Goal: Transaction & Acquisition: Subscribe to service/newsletter

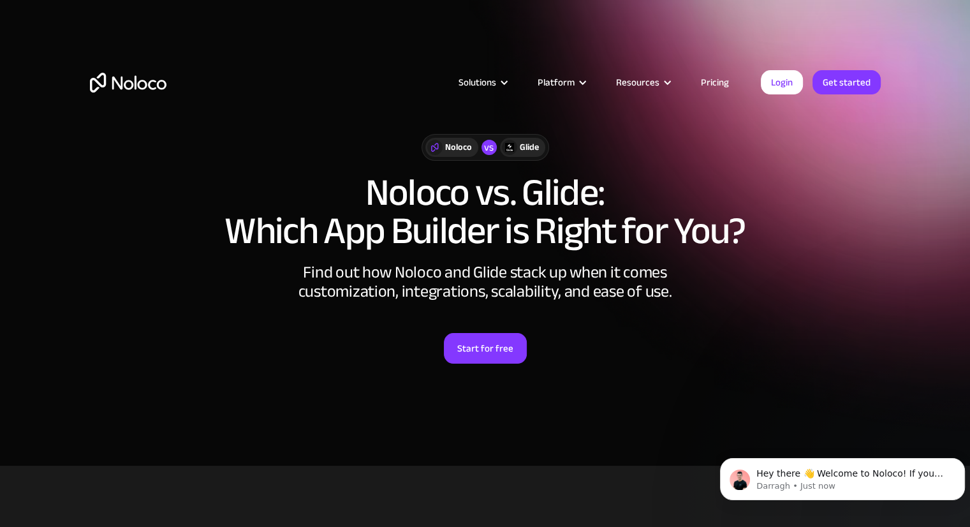
click at [721, 82] on link "Pricing" at bounding box center [715, 82] width 60 height 17
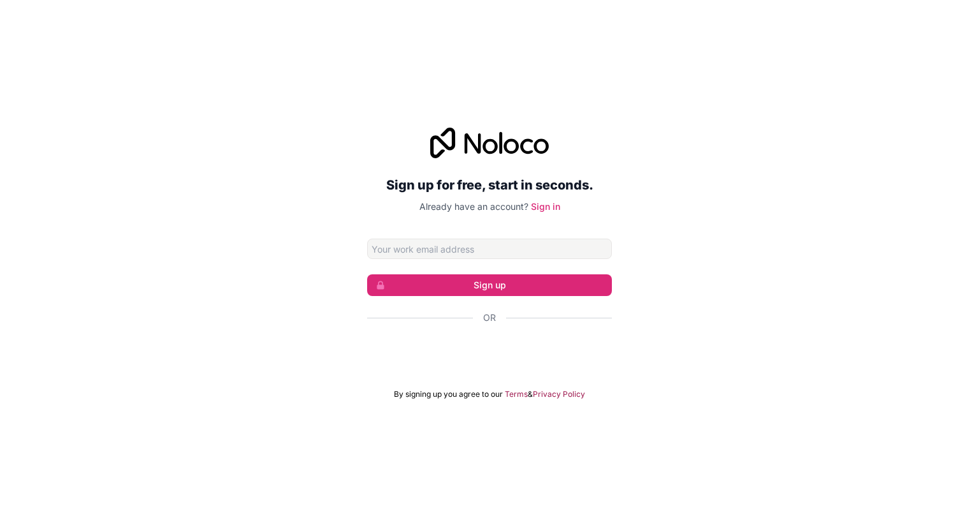
click at [432, 252] on input "Email address" at bounding box center [489, 248] width 245 height 20
type input "vedcyrus@yahoo.com"
click at [462, 286] on button "Sign up" at bounding box center [489, 285] width 245 height 22
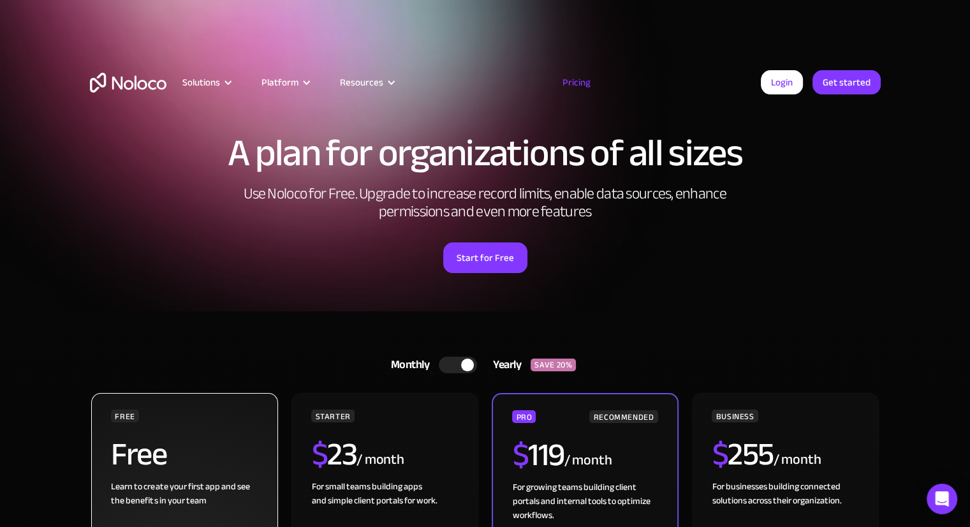
click at [165, 470] on h2 "Free" at bounding box center [138, 454] width 55 height 32
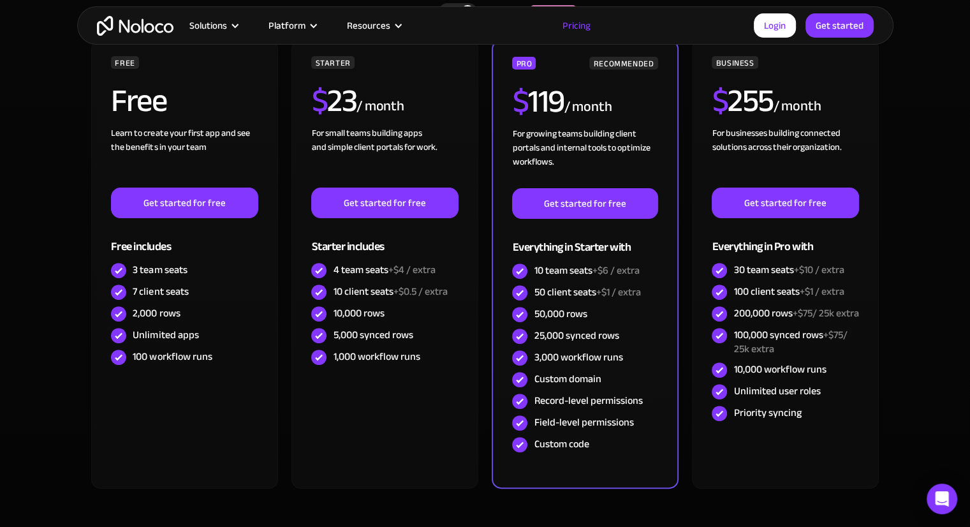
scroll to position [260, 0]
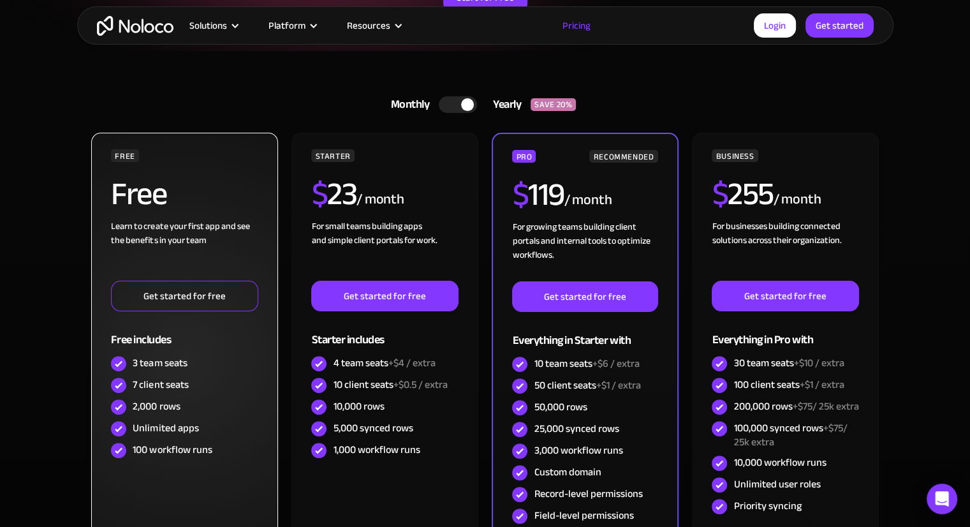
click at [163, 295] on link "Get started for free" at bounding box center [184, 296] width 147 height 31
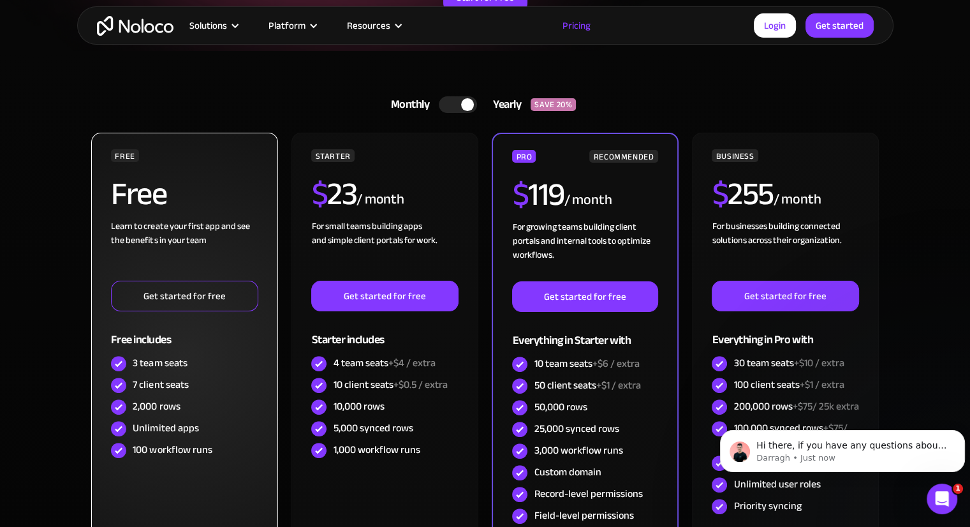
scroll to position [0, 0]
